Goal: Task Accomplishment & Management: Complete application form

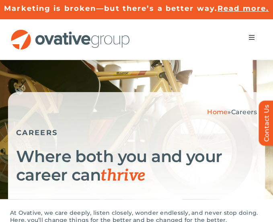
click at [253, 33] on button "Toggle Navigation" at bounding box center [252, 37] width 23 height 16
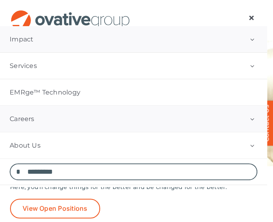
scroll to position [34, 0]
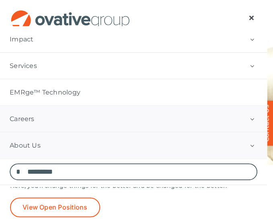
drag, startPoint x: 255, startPoint y: 144, endPoint x: 241, endPoint y: 132, distance: 17.7
click at [255, 144] on button "Open submenu of About Us" at bounding box center [252, 145] width 30 height 26
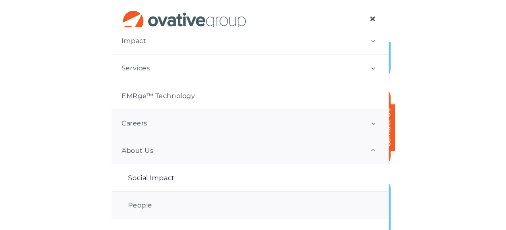
scroll to position [262, 0]
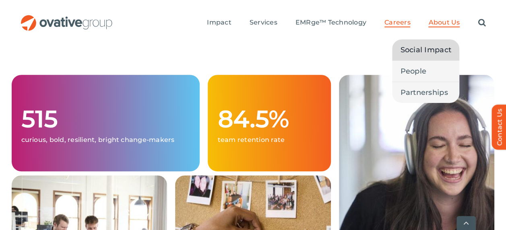
drag, startPoint x: 442, startPoint y: 23, endPoint x: 407, endPoint y: 39, distance: 38.2
click at [273, 23] on span "About Us" at bounding box center [443, 23] width 31 height 8
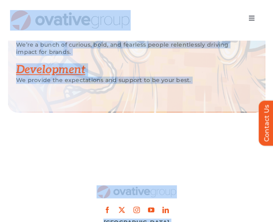
scroll to position [2007, 0]
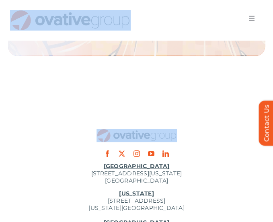
drag, startPoint x: 4, startPoint y: 39, endPoint x: 216, endPoint y: 139, distance: 234.4
copy div "Search for: Toggle Navigation Impact Expert Insights Case Studies Awards & Pres…"
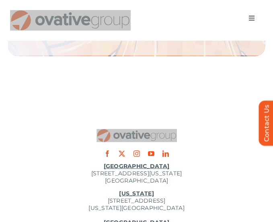
scroll to position [1832, 0]
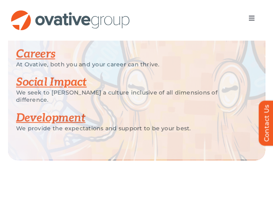
scroll to position [1295, 0]
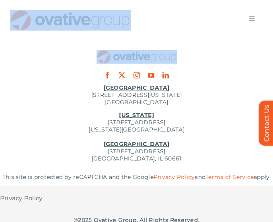
drag, startPoint x: 8, startPoint y: 28, endPoint x: 202, endPoint y: 41, distance: 194.4
copy div "Search for: Toggle Navigation Impact Expert Insights Case Studies Awards & Pres…"
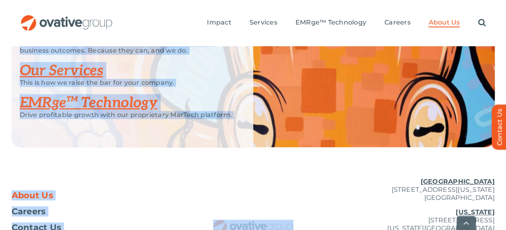
scroll to position [1940, 0]
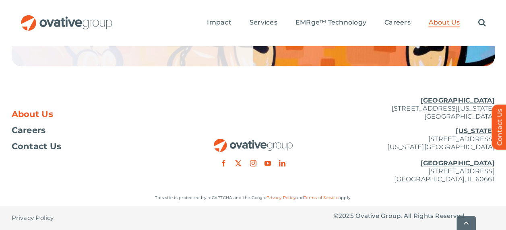
drag, startPoint x: 15, startPoint y: 147, endPoint x: 309, endPoint y: 72, distance: 303.7
copy div "ABOUT US Fearlessly unlocking potential We’re here for the fearless trailblazer…"
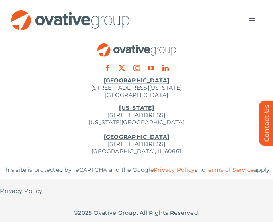
scroll to position [1834, 0]
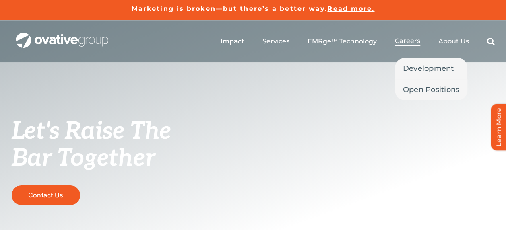
click at [400, 39] on span "Careers" at bounding box center [407, 41] width 25 height 8
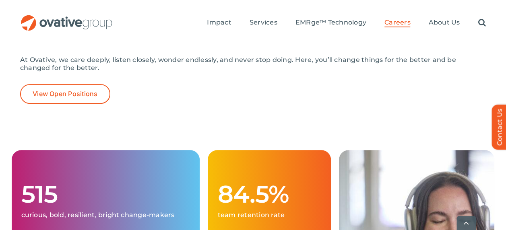
scroll to position [191, 0]
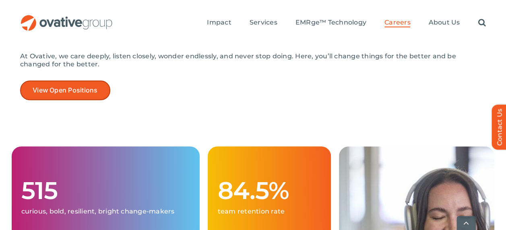
click at [70, 87] on span "View Open Positions" at bounding box center [65, 91] width 65 height 8
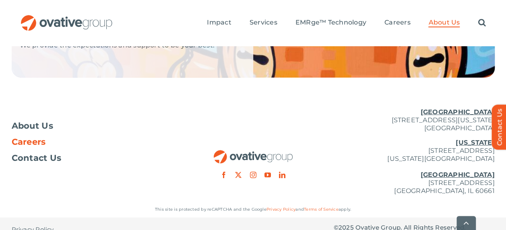
drag, startPoint x: 33, startPoint y: 131, endPoint x: 58, endPoint y: 131, distance: 25.4
click at [33, 138] on span "Careers" at bounding box center [29, 142] width 34 height 8
